Goal: Communication & Community: Connect with others

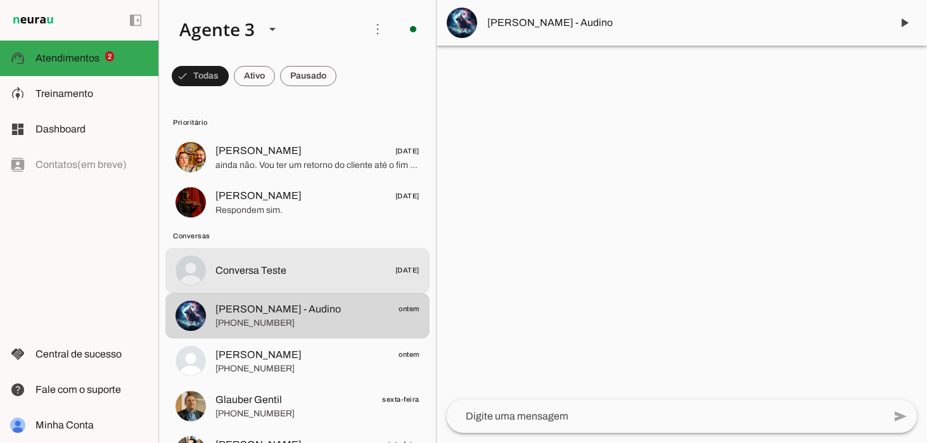
click at [254, 275] on span "Conversa Teste" at bounding box center [250, 270] width 71 height 15
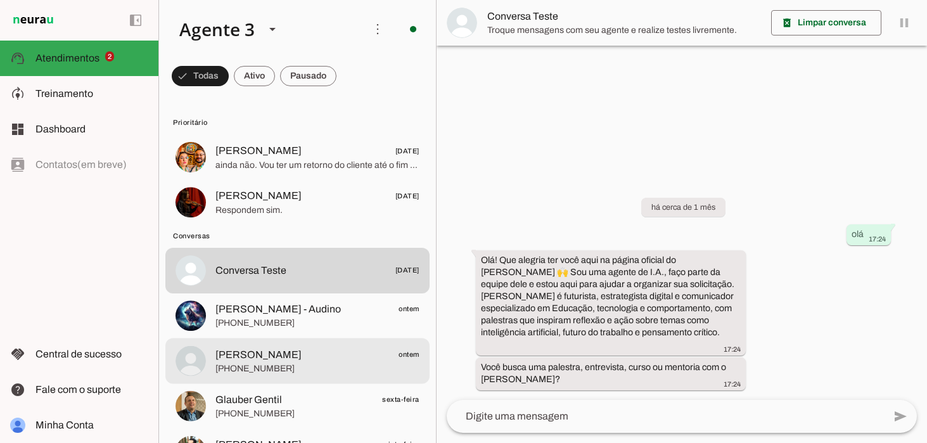
click at [277, 364] on span "[PHONE_NUMBER]" at bounding box center [317, 368] width 204 height 13
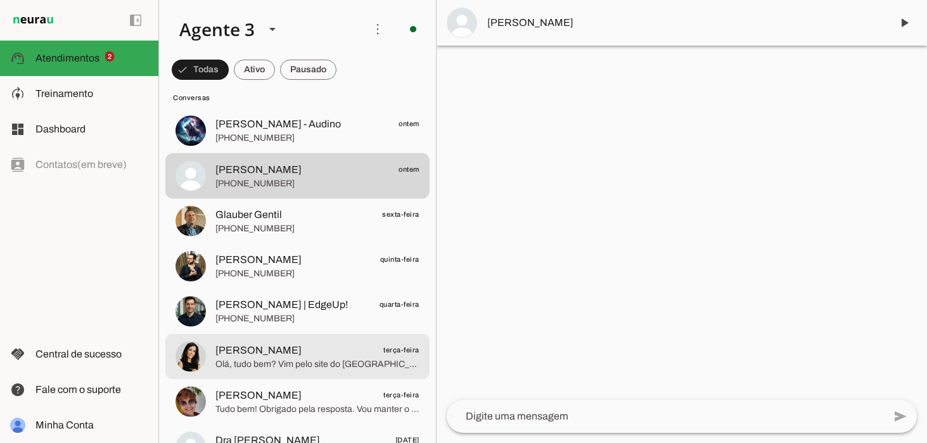
scroll to position [190, 0]
